Goal: Information Seeking & Learning: Learn about a topic

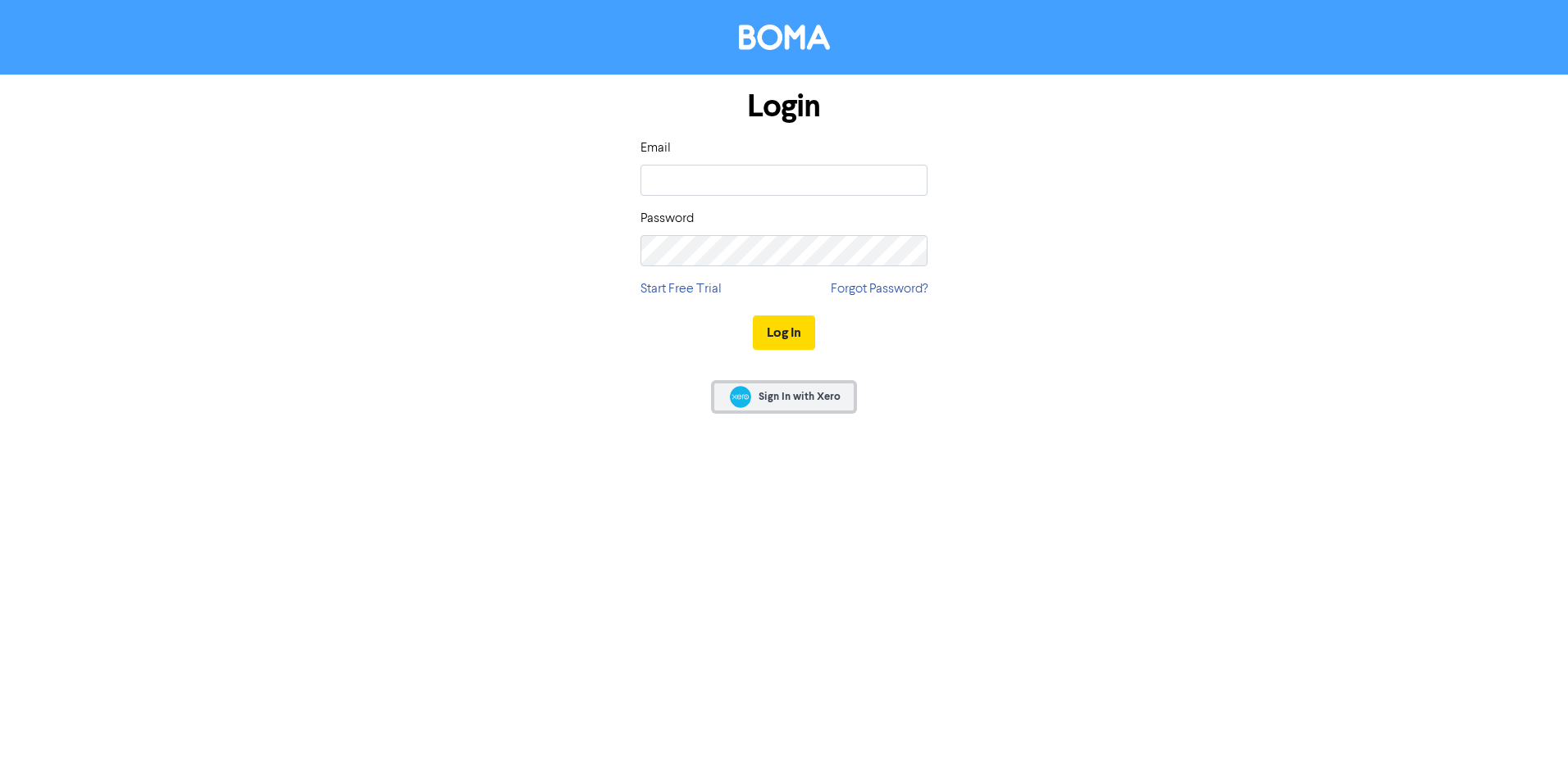
click at [790, 393] on span "Sign In with Xero" at bounding box center [799, 396] width 82 height 15
click at [755, 170] on input "email" at bounding box center [784, 180] width 287 height 31
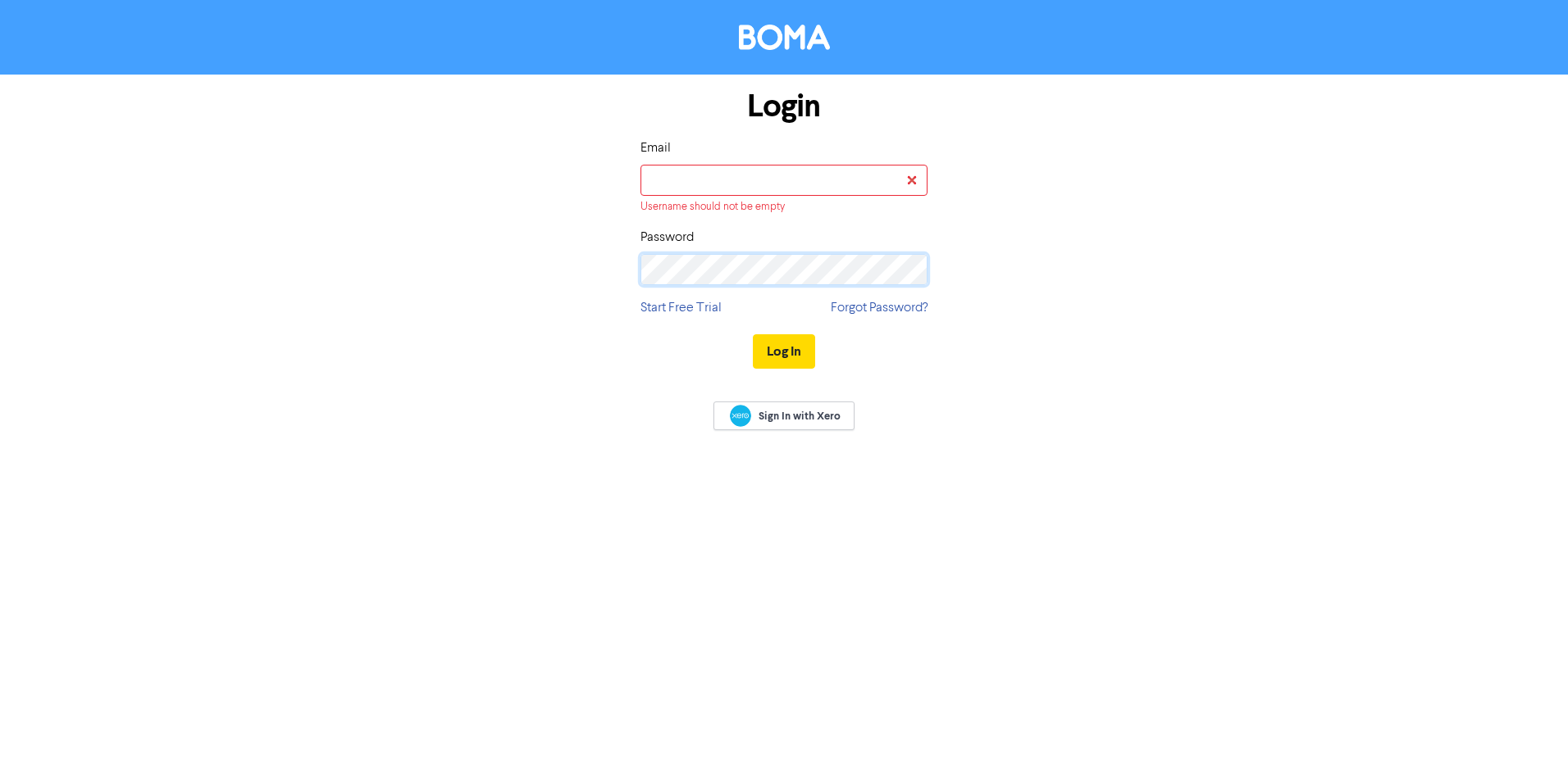
click at [775, 249] on div "Password" at bounding box center [784, 256] width 287 height 57
click at [733, 171] on input "email" at bounding box center [784, 180] width 287 height 31
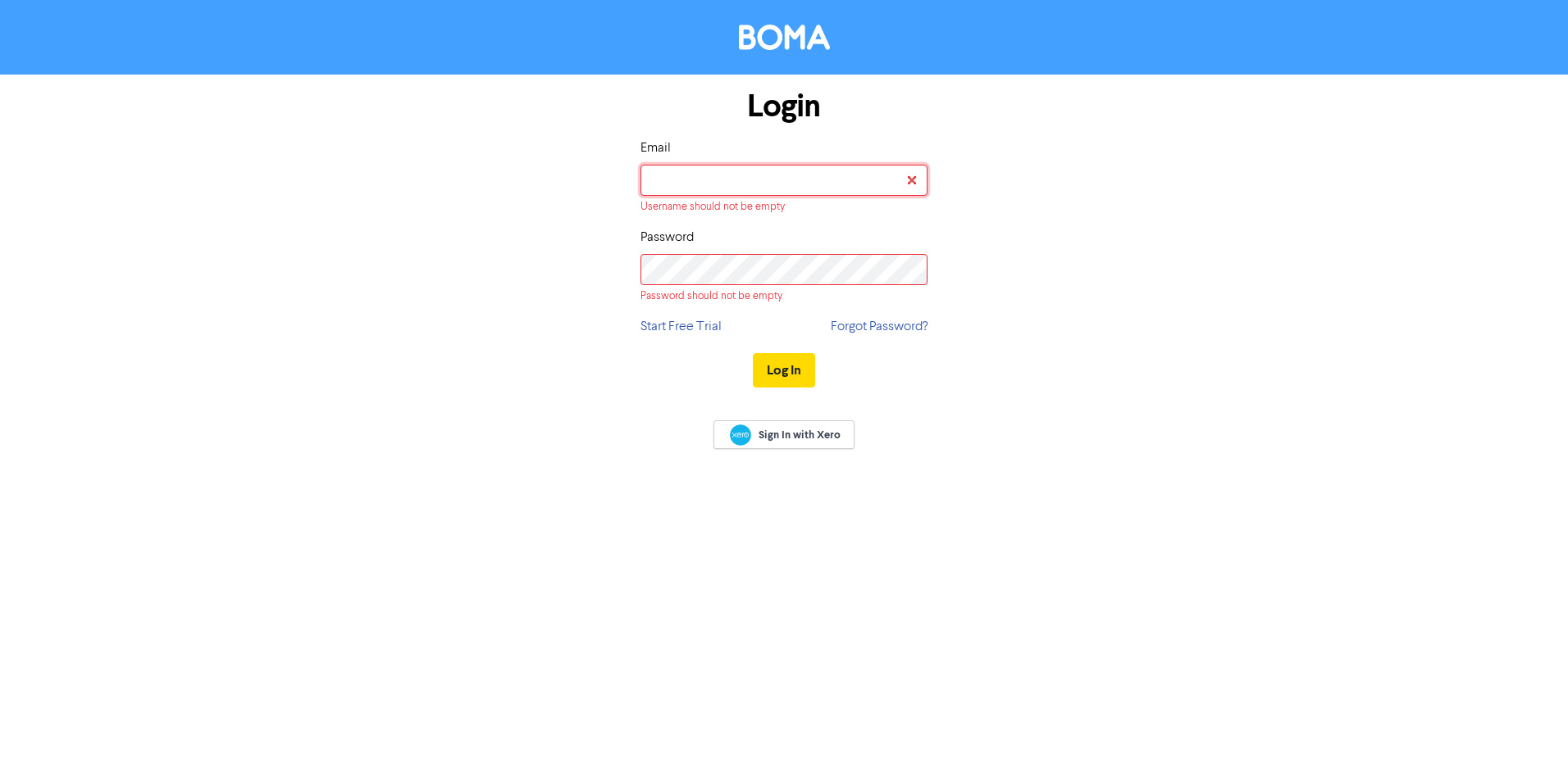
type input "ruby@cmplte.com.au"
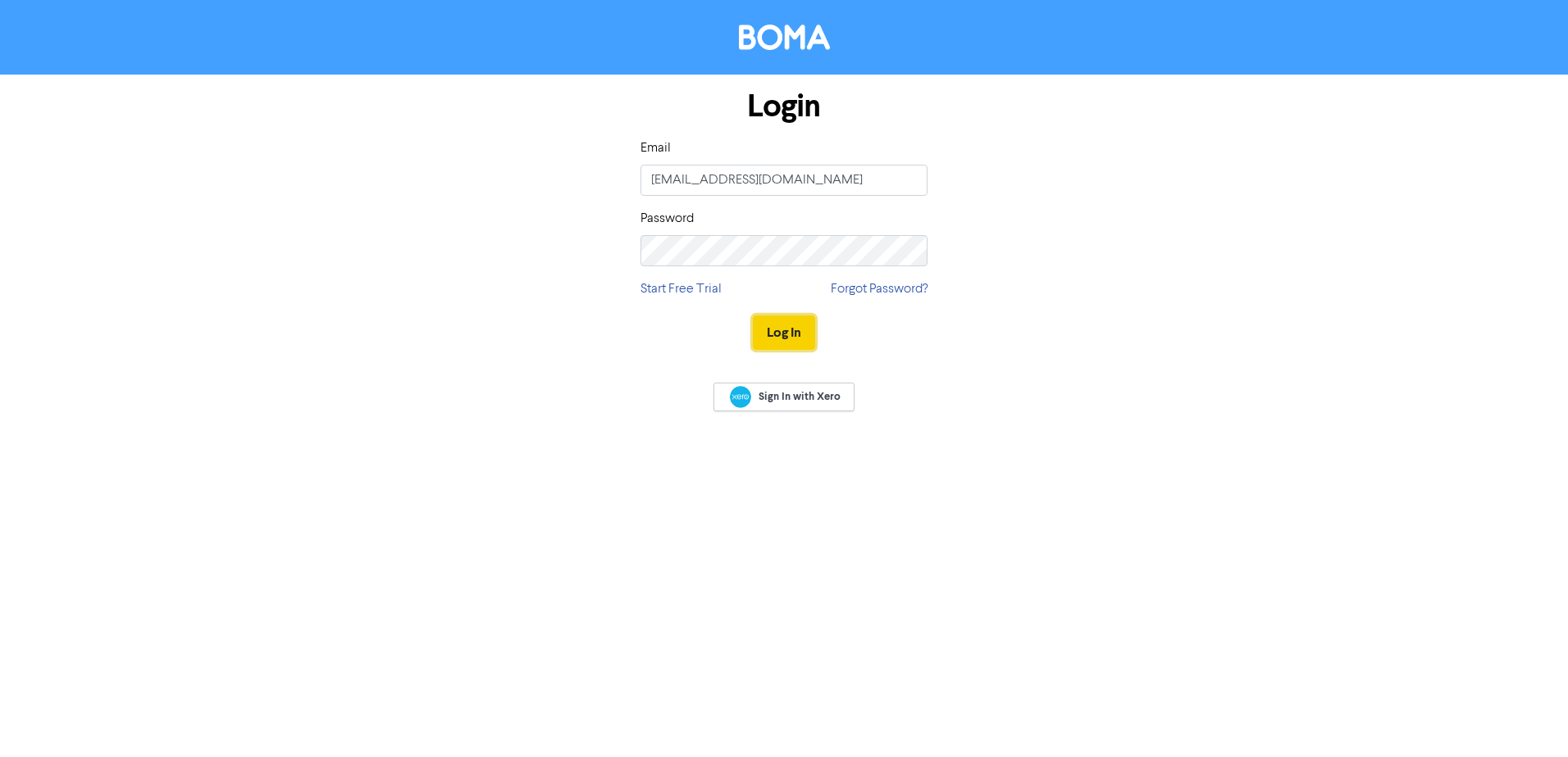
click at [786, 333] on button "Log In" at bounding box center [784, 333] width 63 height 34
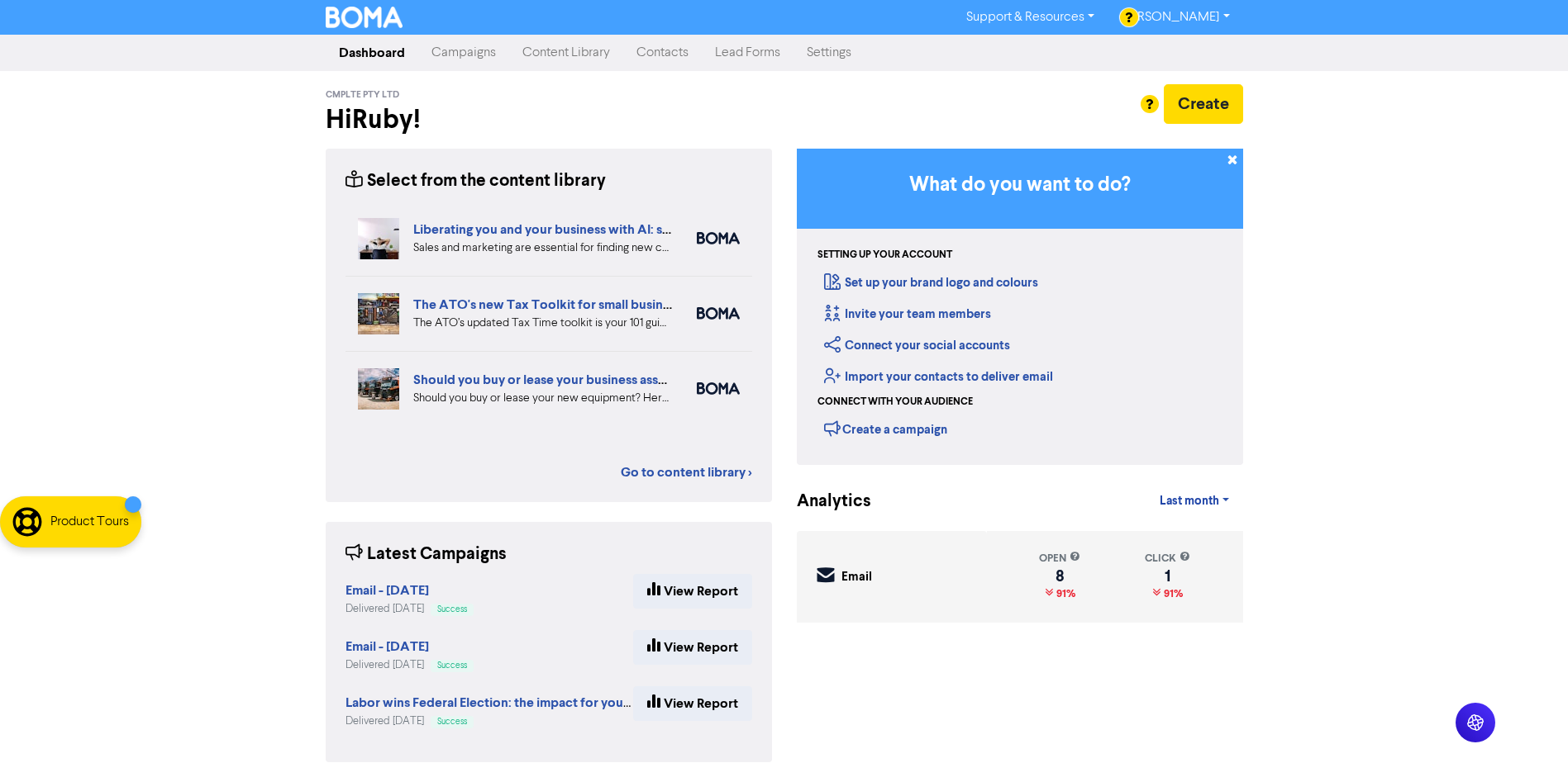
click at [582, 47] on link "Content Library" at bounding box center [566, 52] width 114 height 33
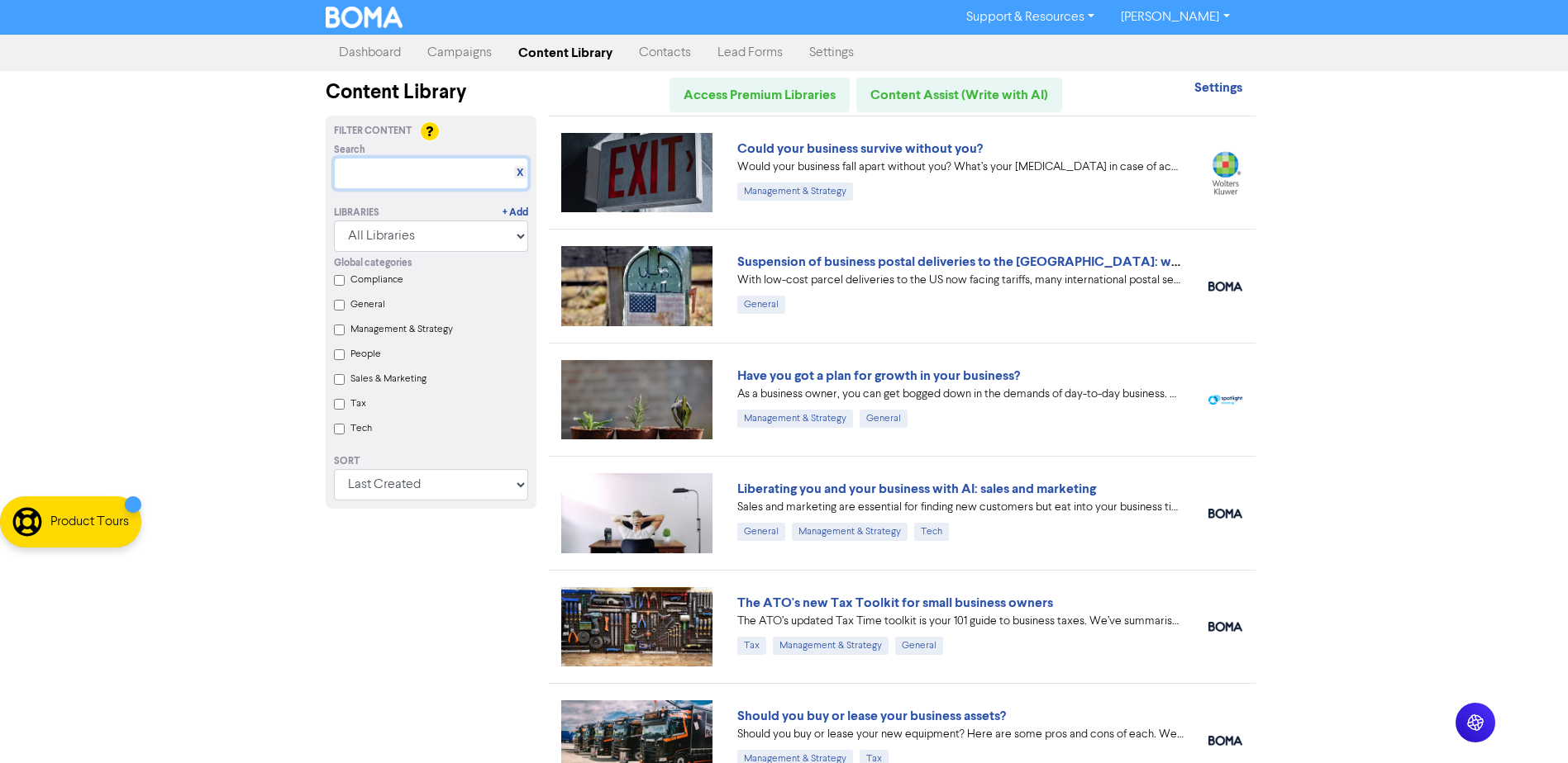
click at [419, 185] on input "text" at bounding box center [430, 173] width 194 height 31
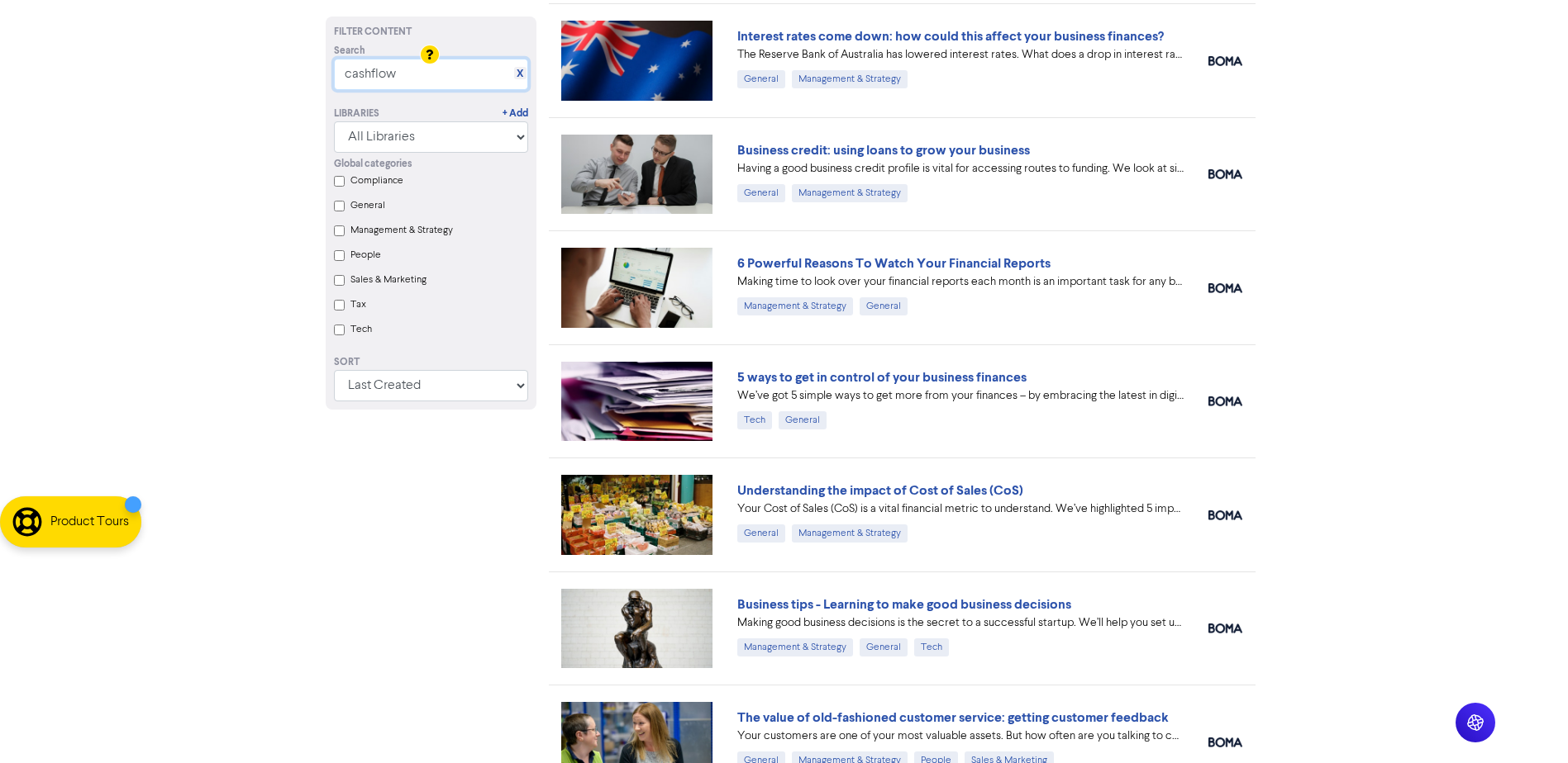
scroll to position [248, 0]
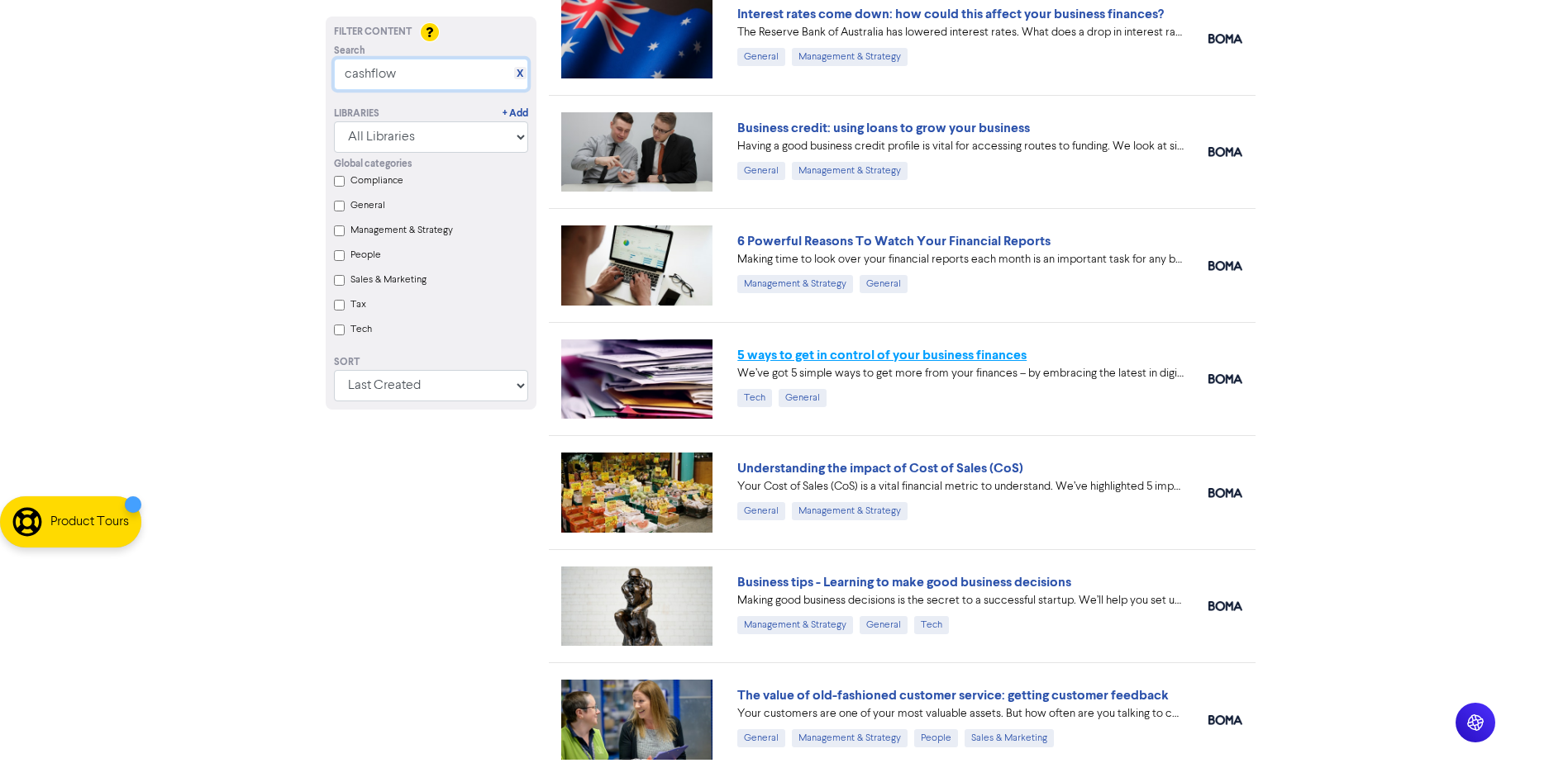
type input "cashflow"
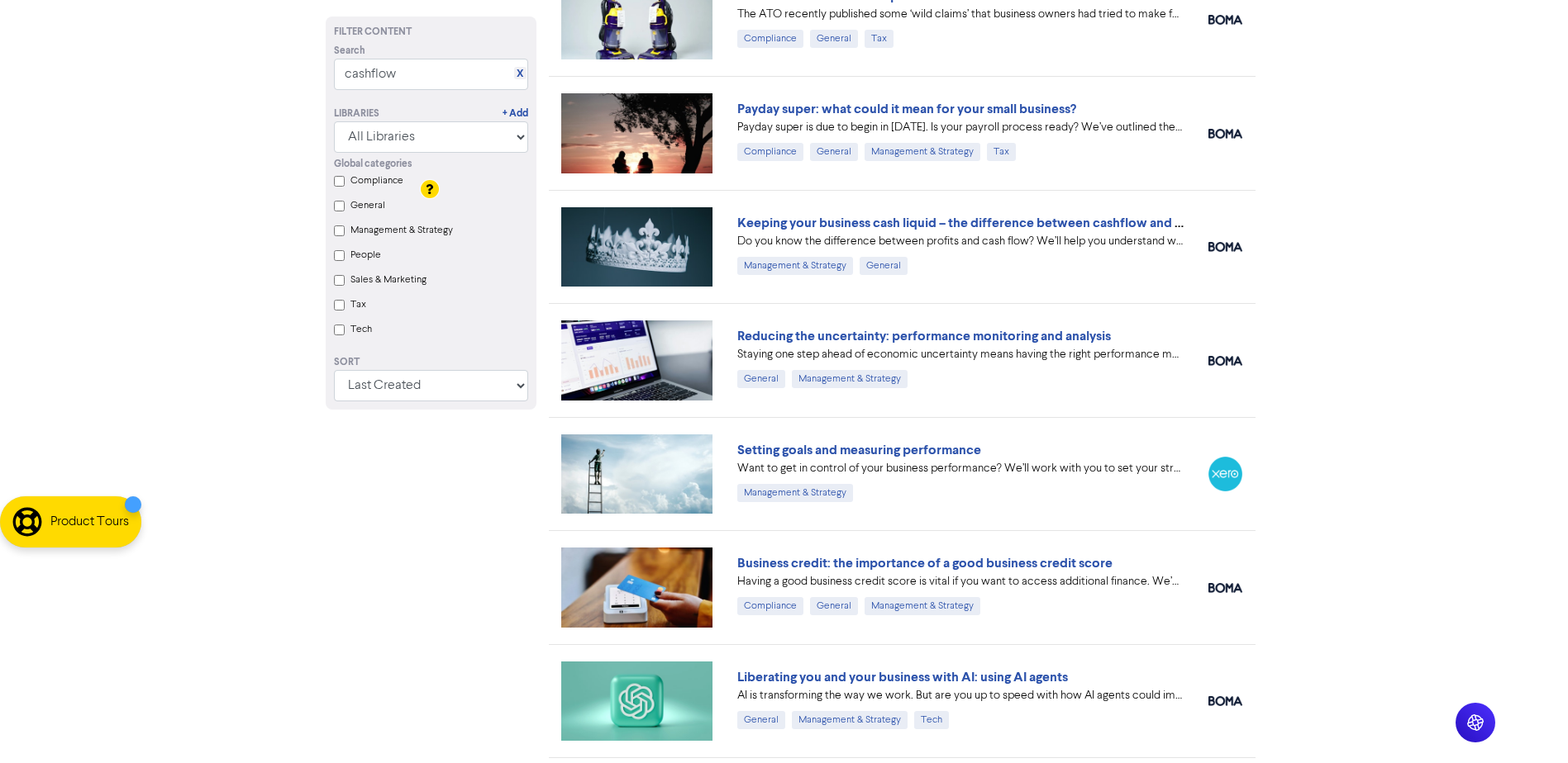
scroll to position [1804, 0]
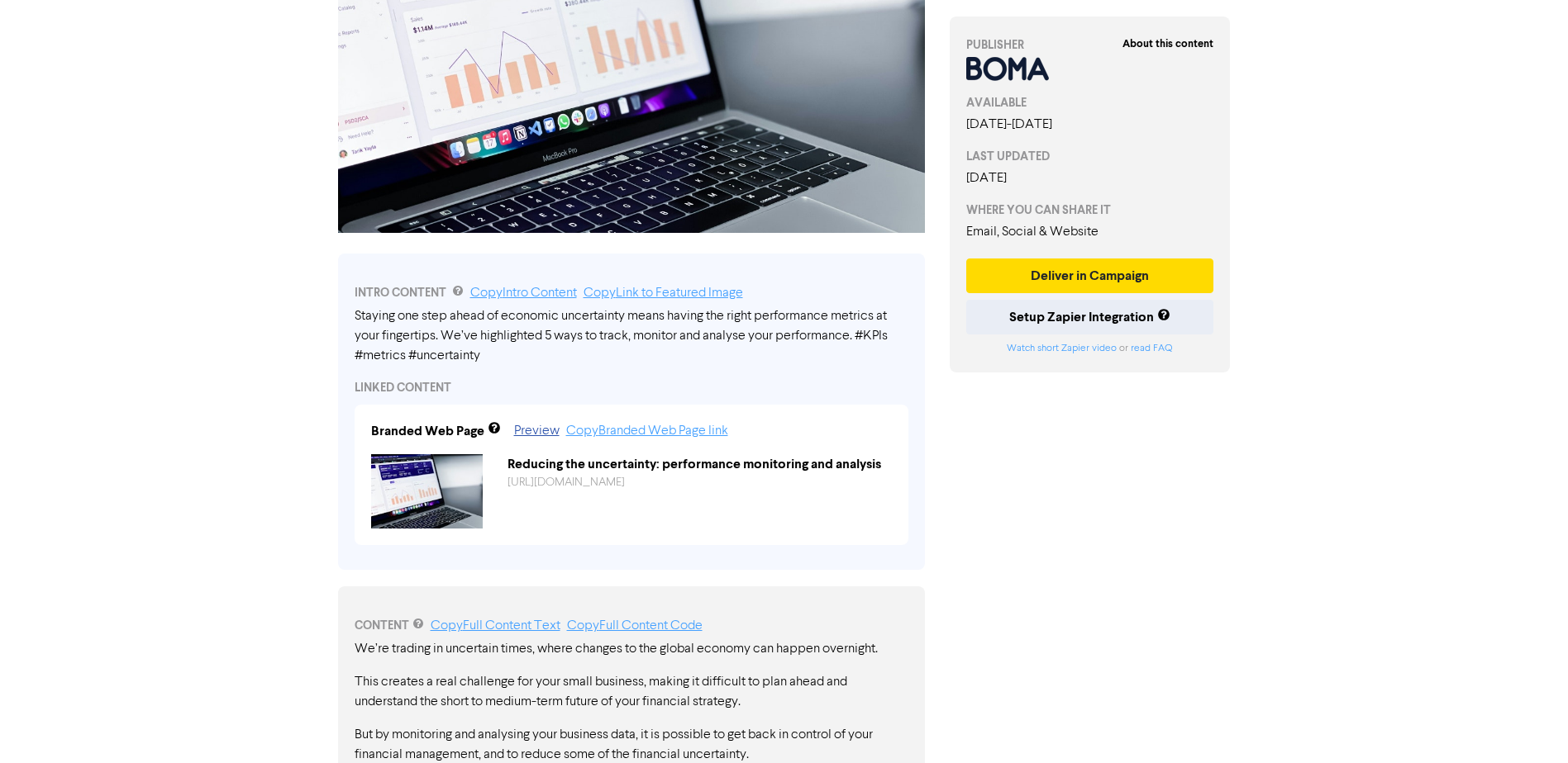
scroll to position [496, 0]
